Goal: Check status: Check status

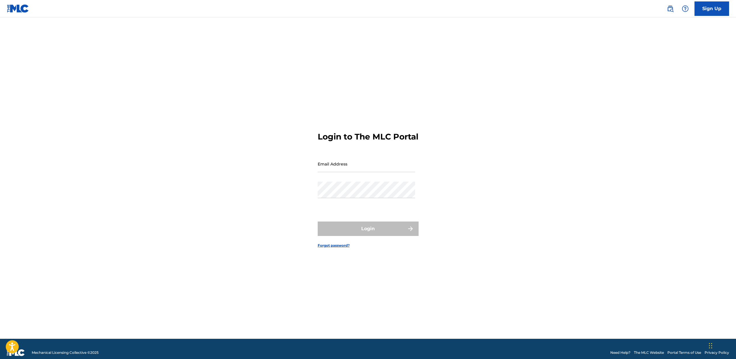
click at [359, 171] on input "Email Address" at bounding box center [367, 163] width 98 height 16
type input "[EMAIL_ADDRESS][DOMAIN_NAME]"
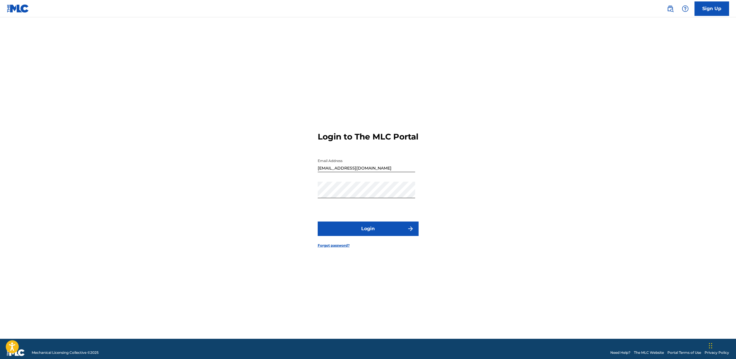
click at [360, 231] on button "Login" at bounding box center [368, 228] width 101 height 14
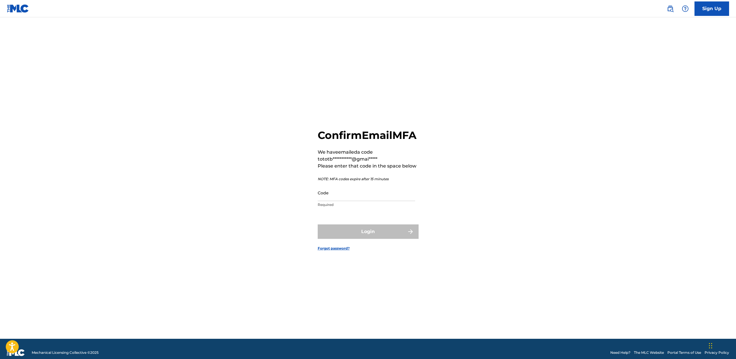
click at [355, 201] on input "Code" at bounding box center [367, 192] width 98 height 16
type input "085768"
click at [318, 224] on button "Login" at bounding box center [368, 231] width 101 height 14
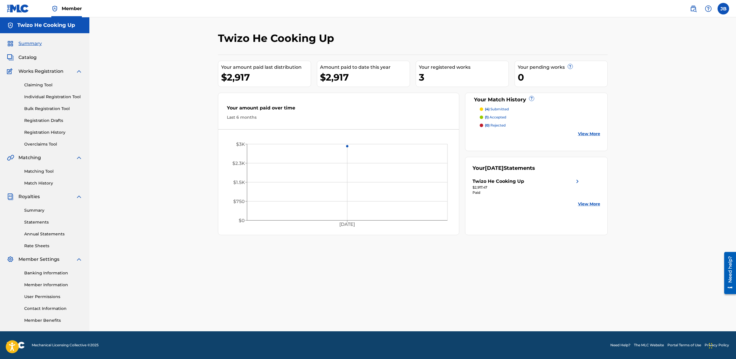
click at [504, 109] on p "(4) submitted" at bounding box center [497, 108] width 24 height 5
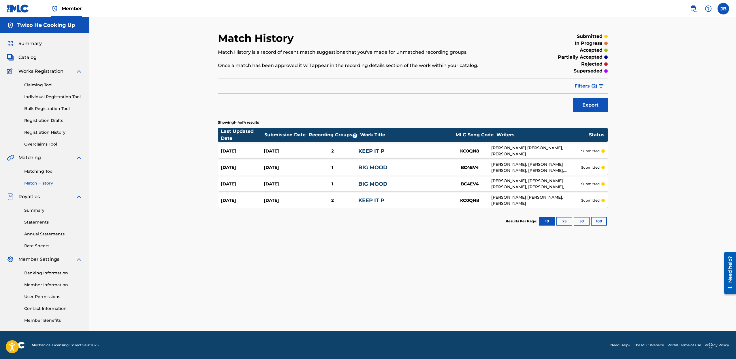
drag, startPoint x: 55, startPoint y: 131, endPoint x: 115, endPoint y: 136, distance: 59.4
click at [55, 131] on link "Registration History" at bounding box center [53, 132] width 58 height 6
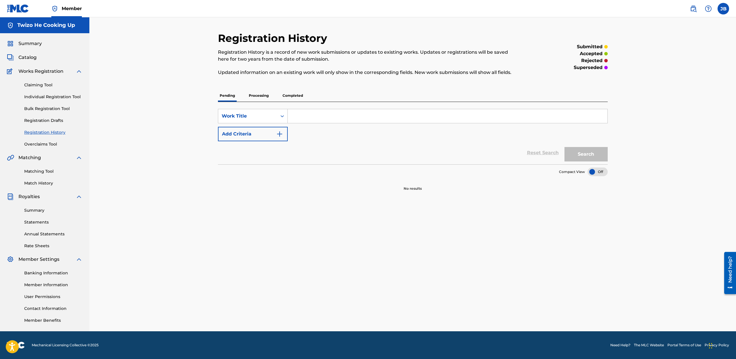
click at [261, 94] on p "Processing" at bounding box center [258, 95] width 23 height 12
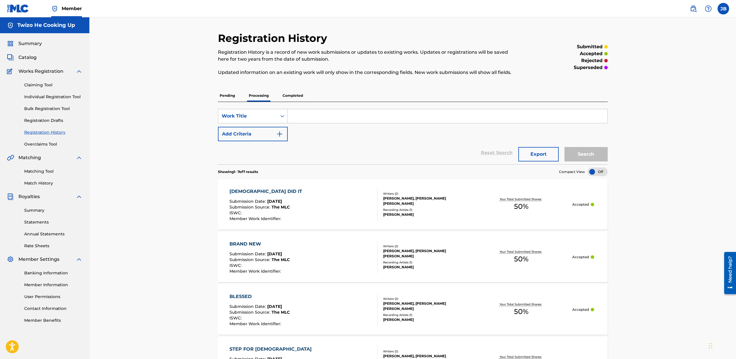
click at [296, 100] on p "Completed" at bounding box center [293, 95] width 24 height 12
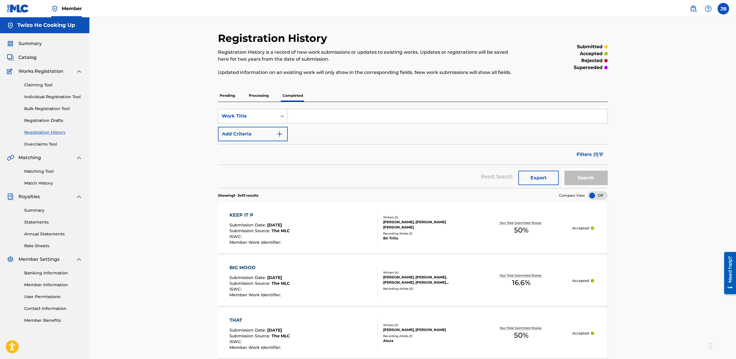
click at [253, 94] on p "Processing" at bounding box center [258, 95] width 23 height 12
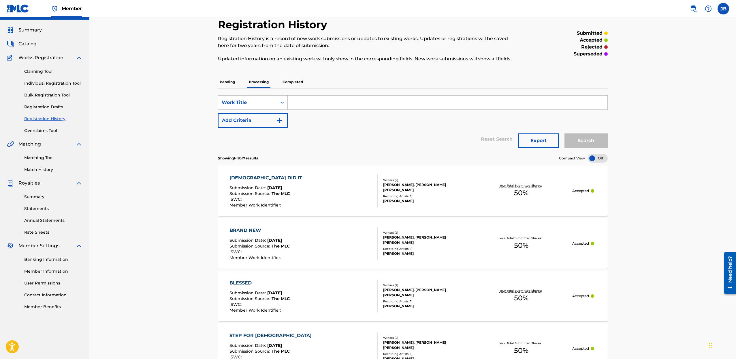
scroll to position [250, 0]
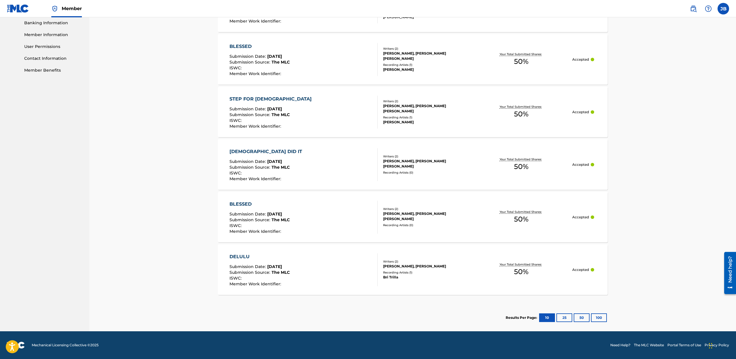
drag, startPoint x: 685, startPoint y: 108, endPoint x: 650, endPoint y: 100, distance: 35.8
click at [685, 108] on div "Registration History Registration History is a record of new work submissions o…" at bounding box center [412, 48] width 647 height 563
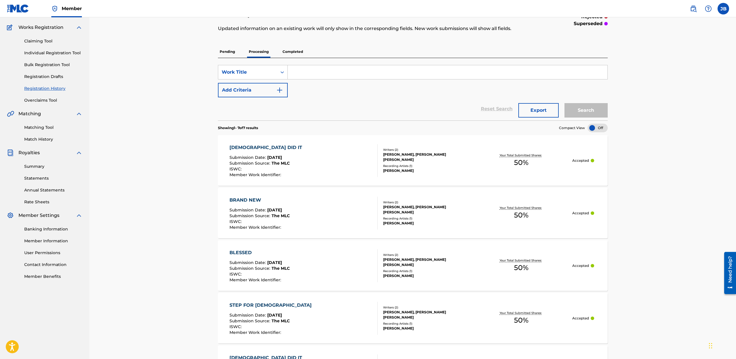
scroll to position [0, 0]
